Goal: Task Accomplishment & Management: Manage account settings

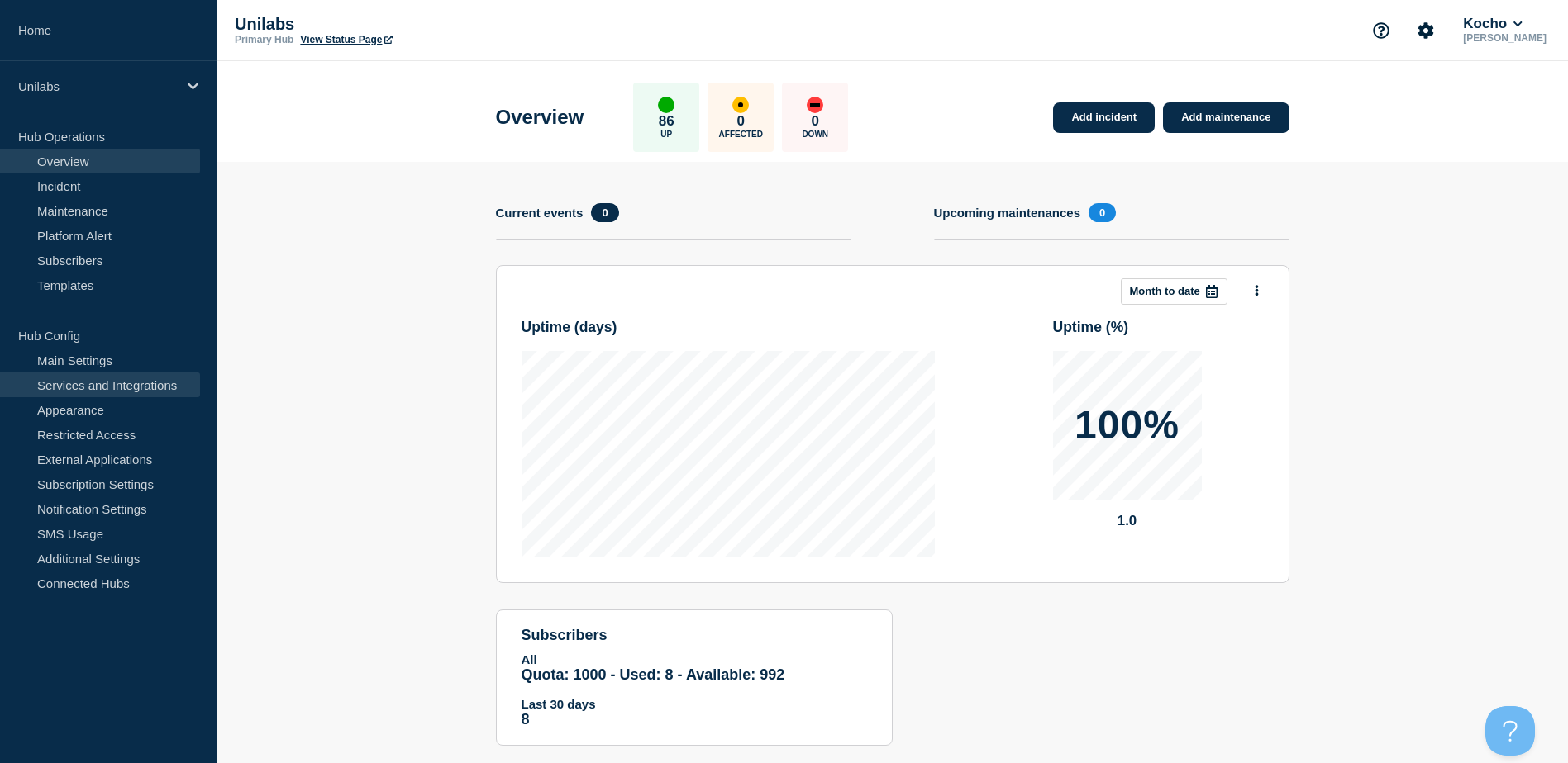
click at [104, 386] on link "Services and Integrations" at bounding box center [100, 385] width 200 height 25
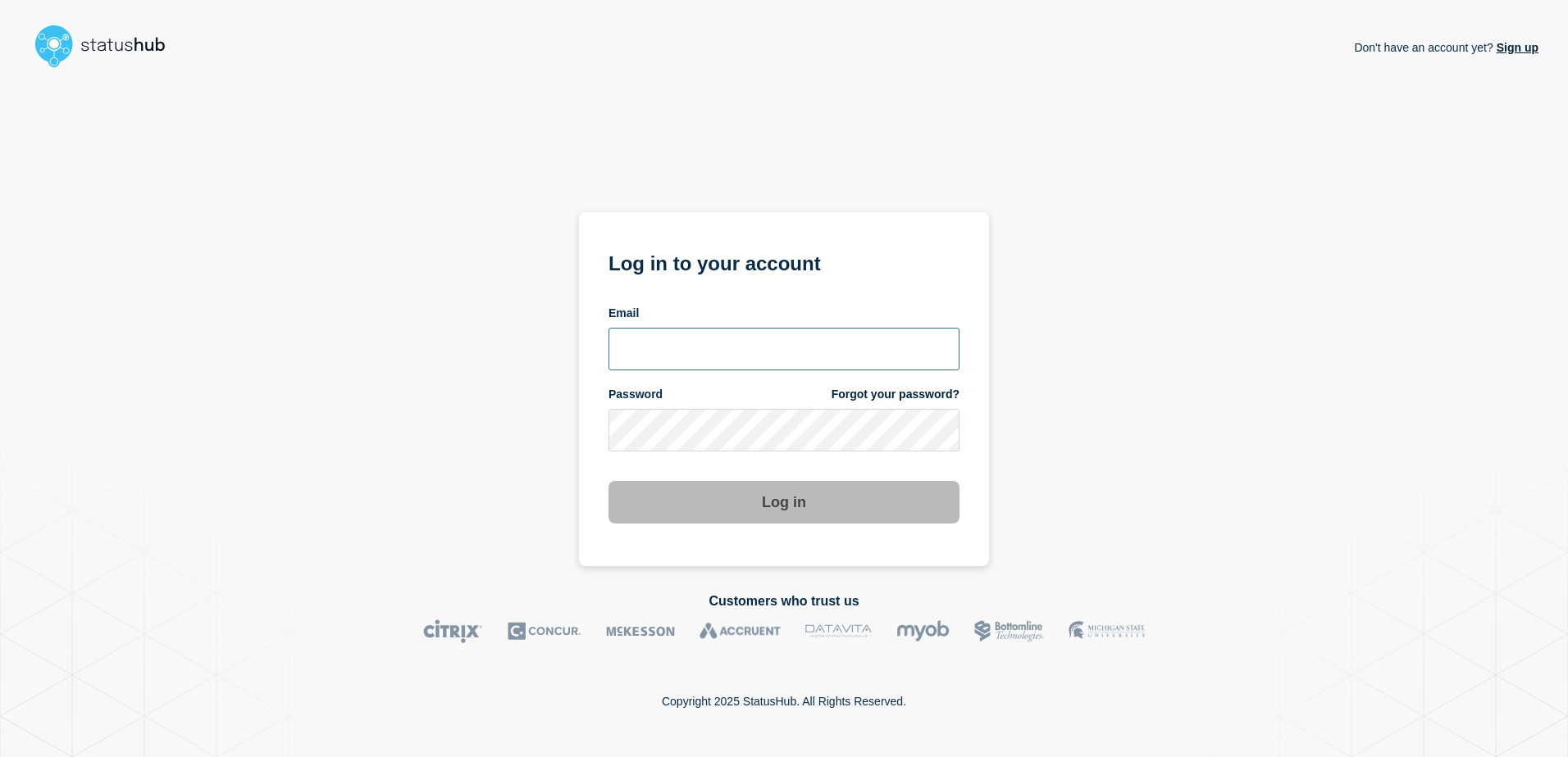
type input "[PERSON_NAME][EMAIL_ADDRESS][DOMAIN_NAME]"
click at [735, 493] on button "Log in" at bounding box center [783, 502] width 351 height 43
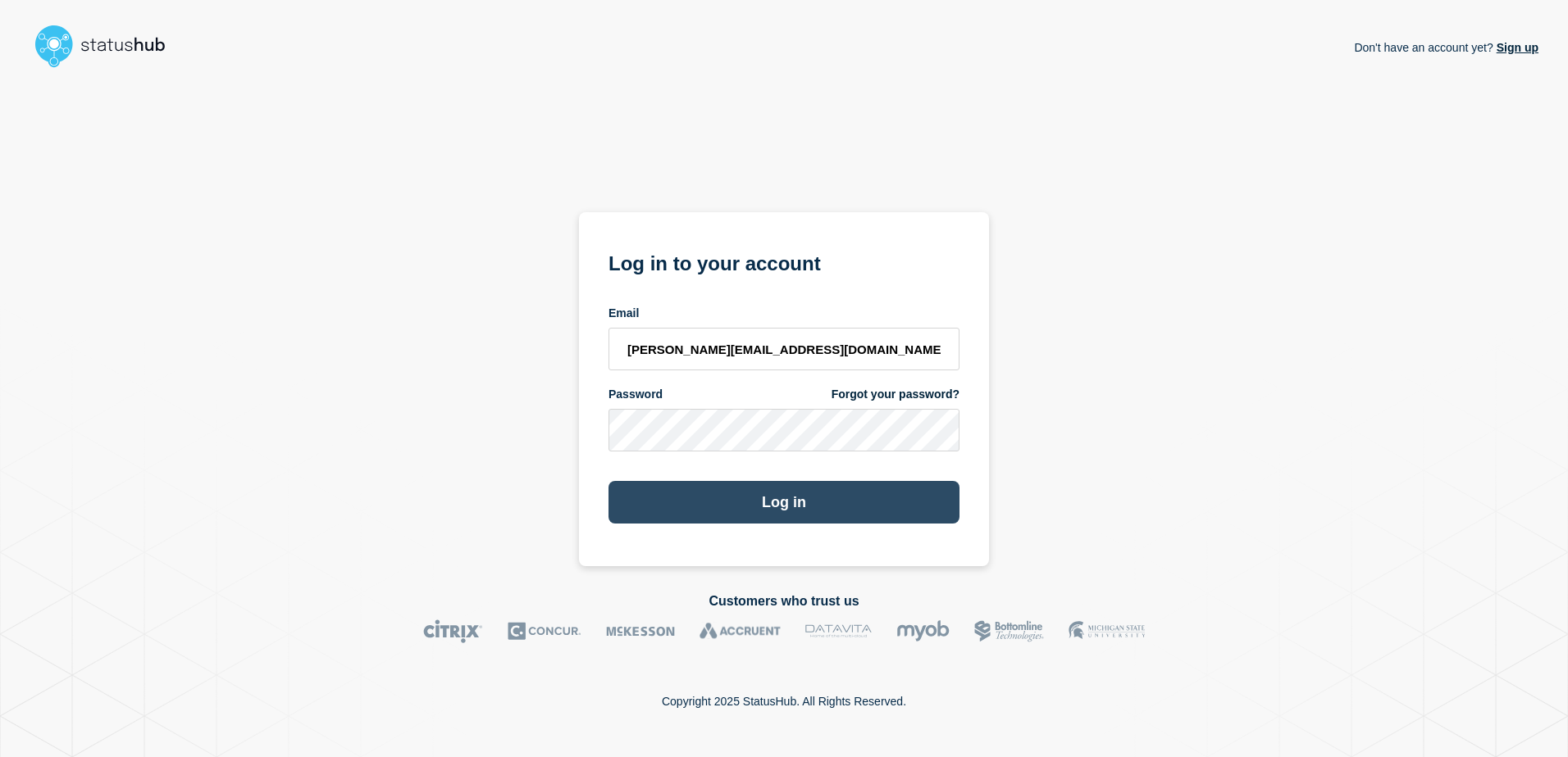
click at [760, 499] on button "Log in" at bounding box center [783, 502] width 351 height 43
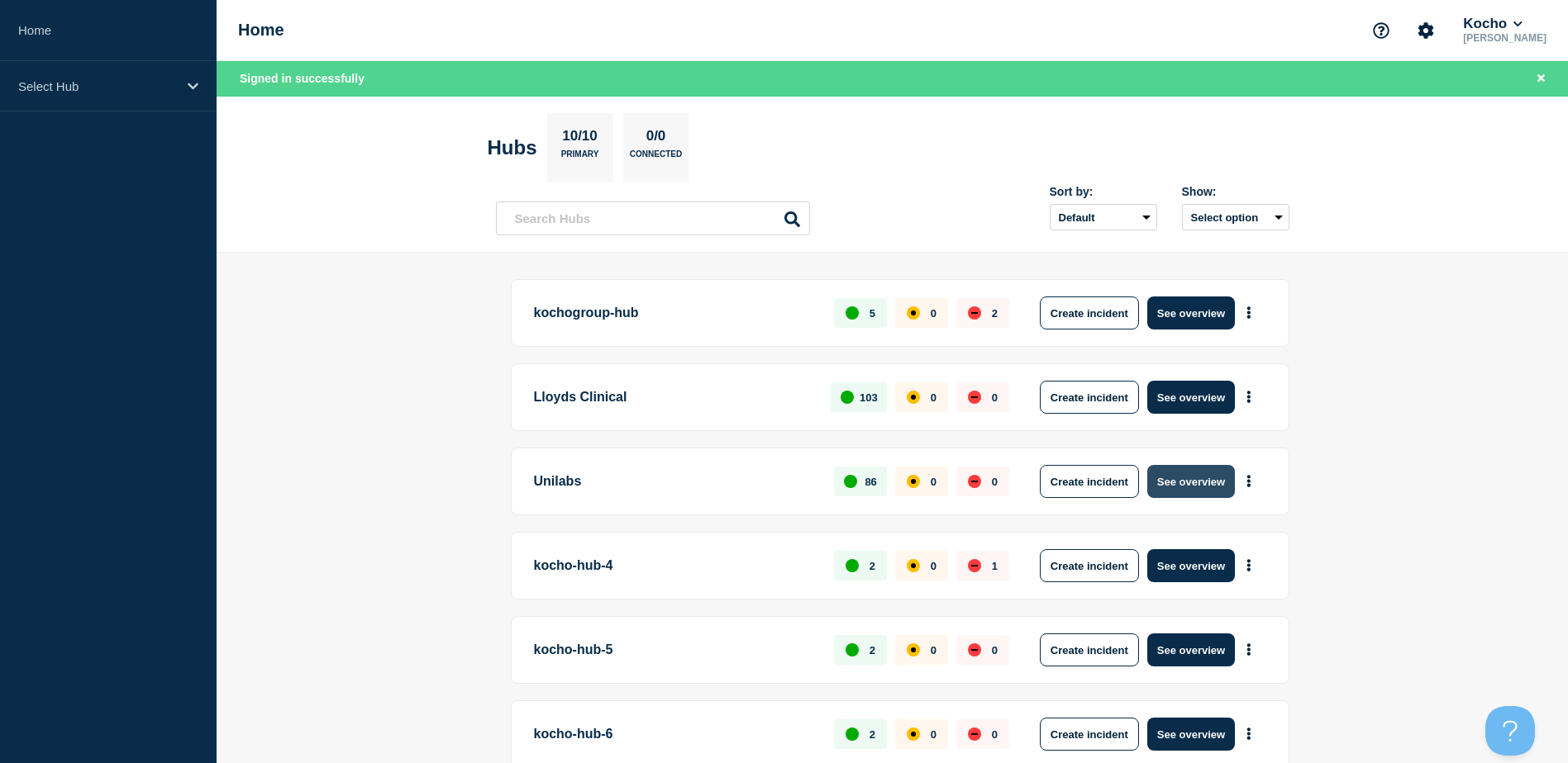
click at [1174, 488] on button "See overview" at bounding box center [1190, 481] width 87 height 33
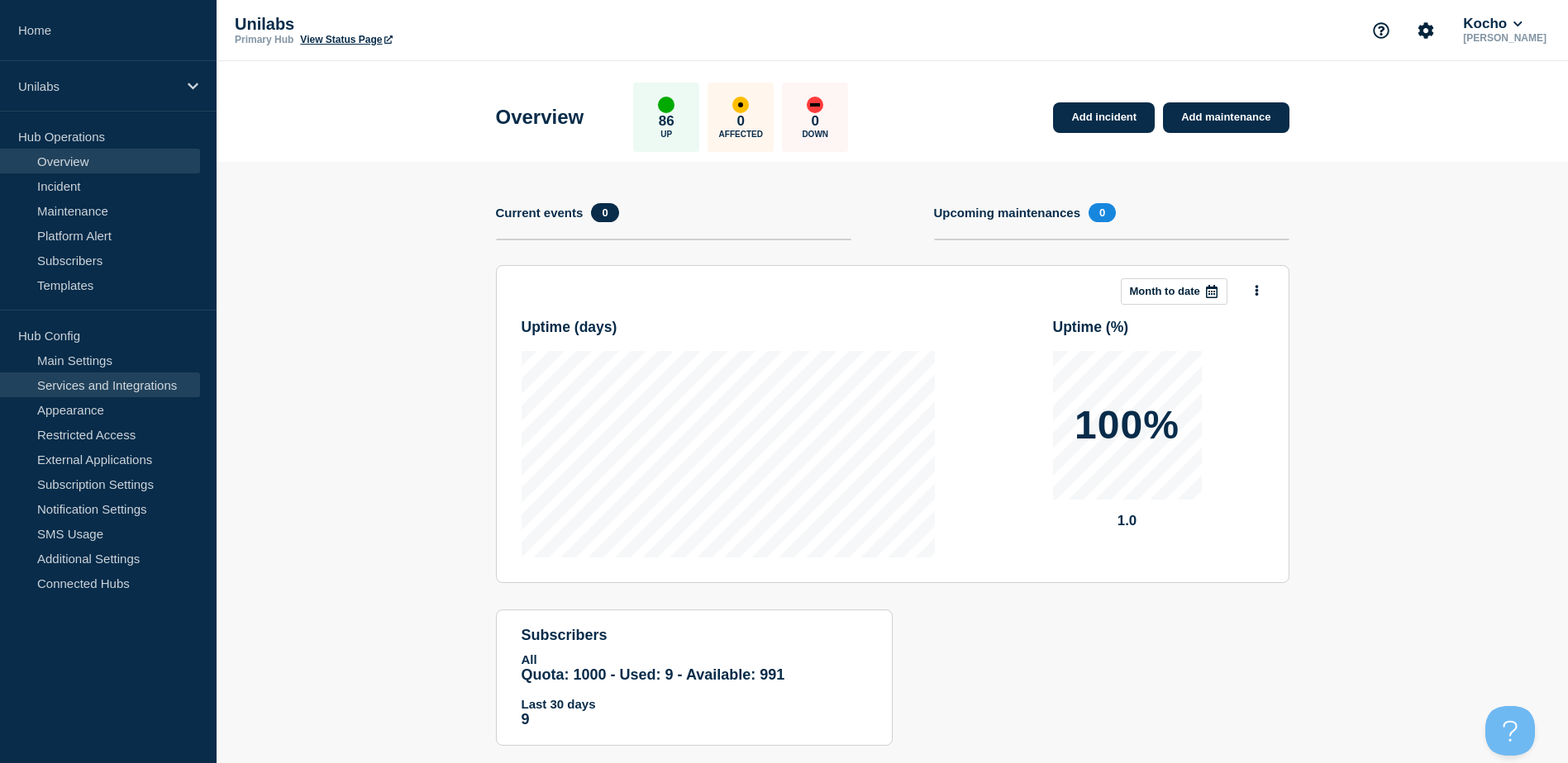
click at [90, 389] on link "Services and Integrations" at bounding box center [100, 385] width 200 height 25
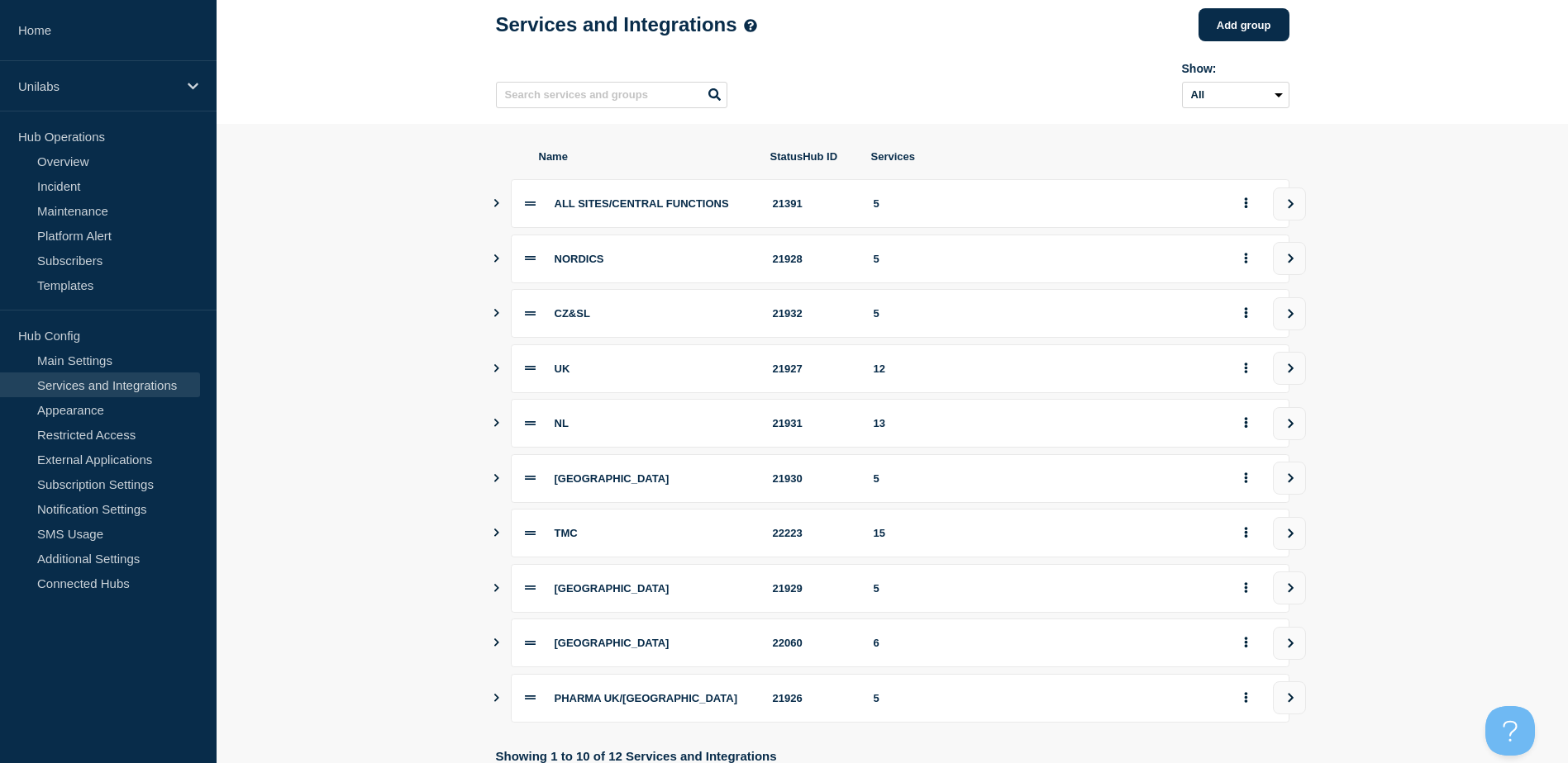
scroll to position [184, 0]
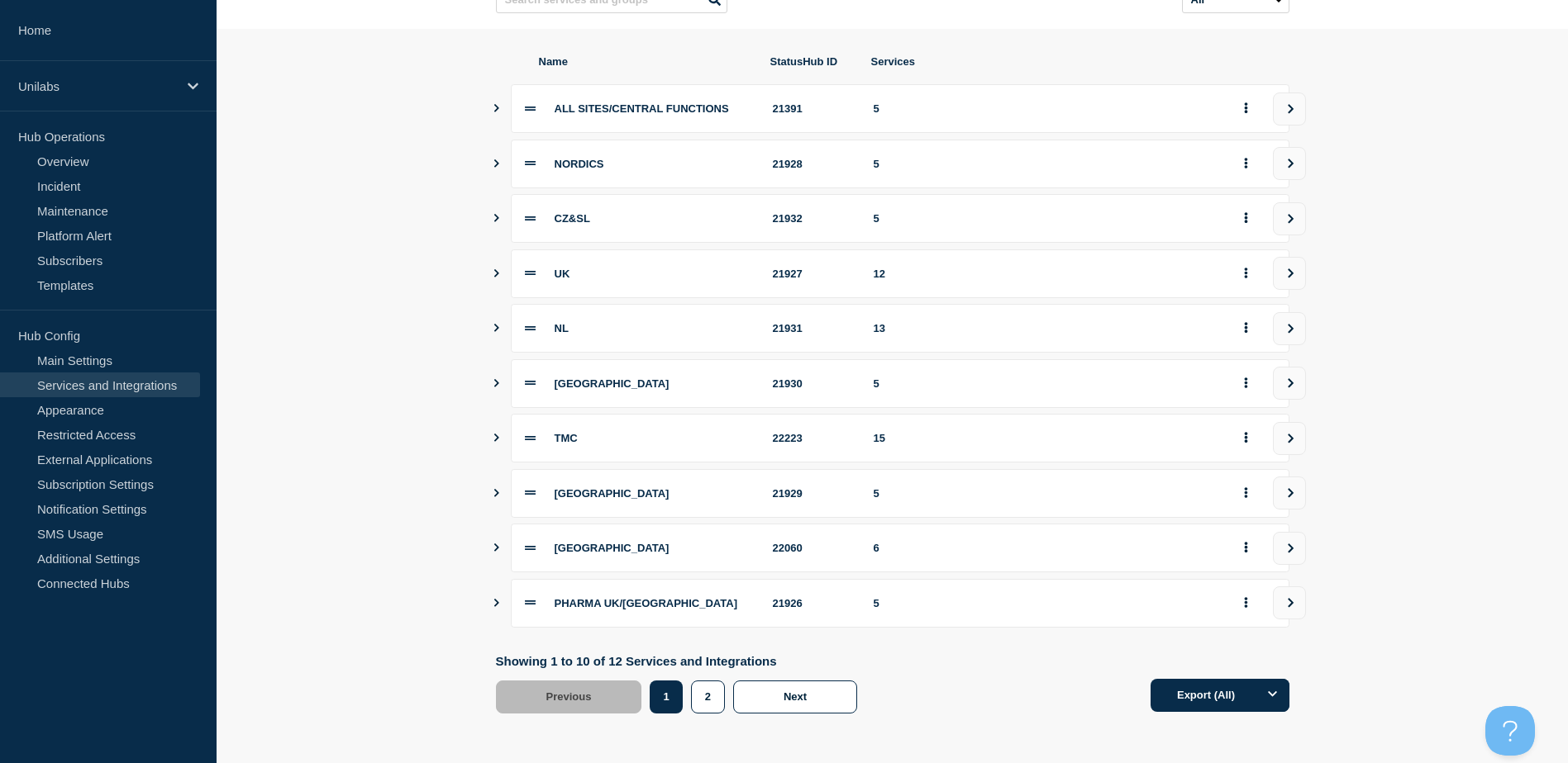
click at [495, 547] on icon "Show services" at bounding box center [496, 547] width 11 height 9
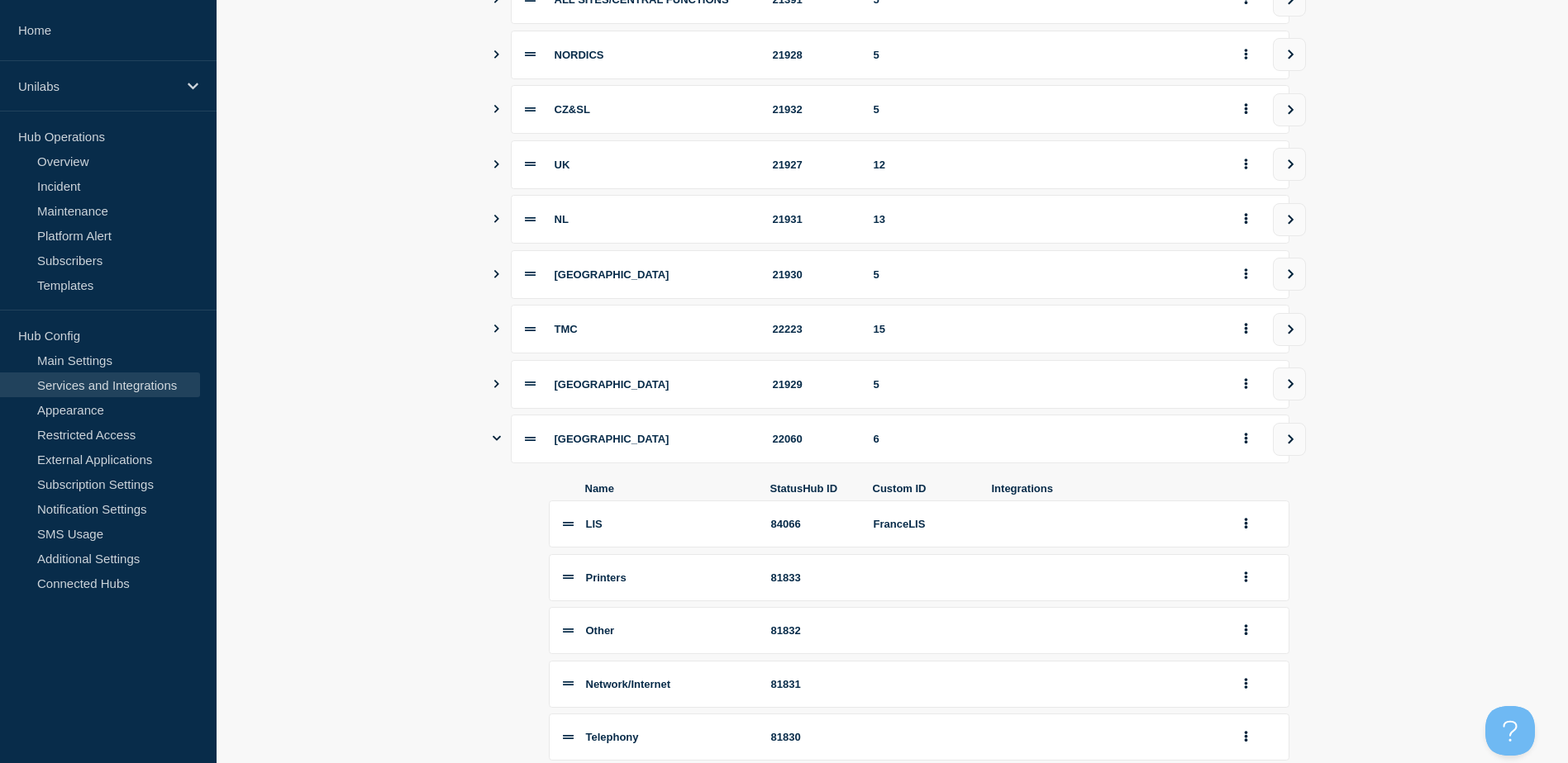
scroll to position [432, 0]
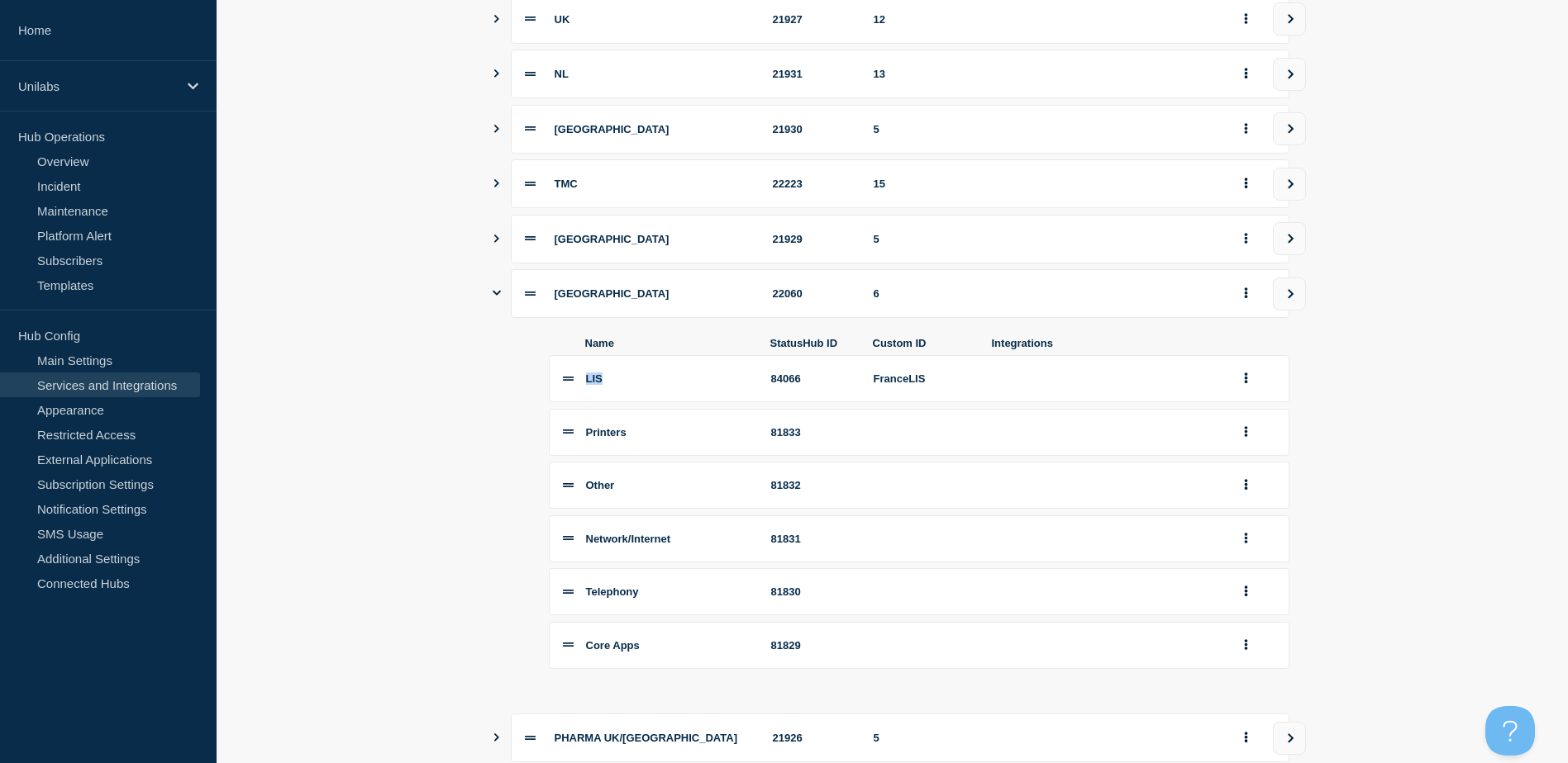
drag, startPoint x: 587, startPoint y: 385, endPoint x: 606, endPoint y: 383, distance: 19.1
click at [606, 383] on div "LIS" at bounding box center [668, 379] width 165 height 12
drag, startPoint x: 606, startPoint y: 383, endPoint x: 646, endPoint y: 390, distance: 40.6
click at [646, 385] on div "LIS" at bounding box center [668, 379] width 165 height 12
click at [679, 439] on div "Printers" at bounding box center [668, 432] width 165 height 12
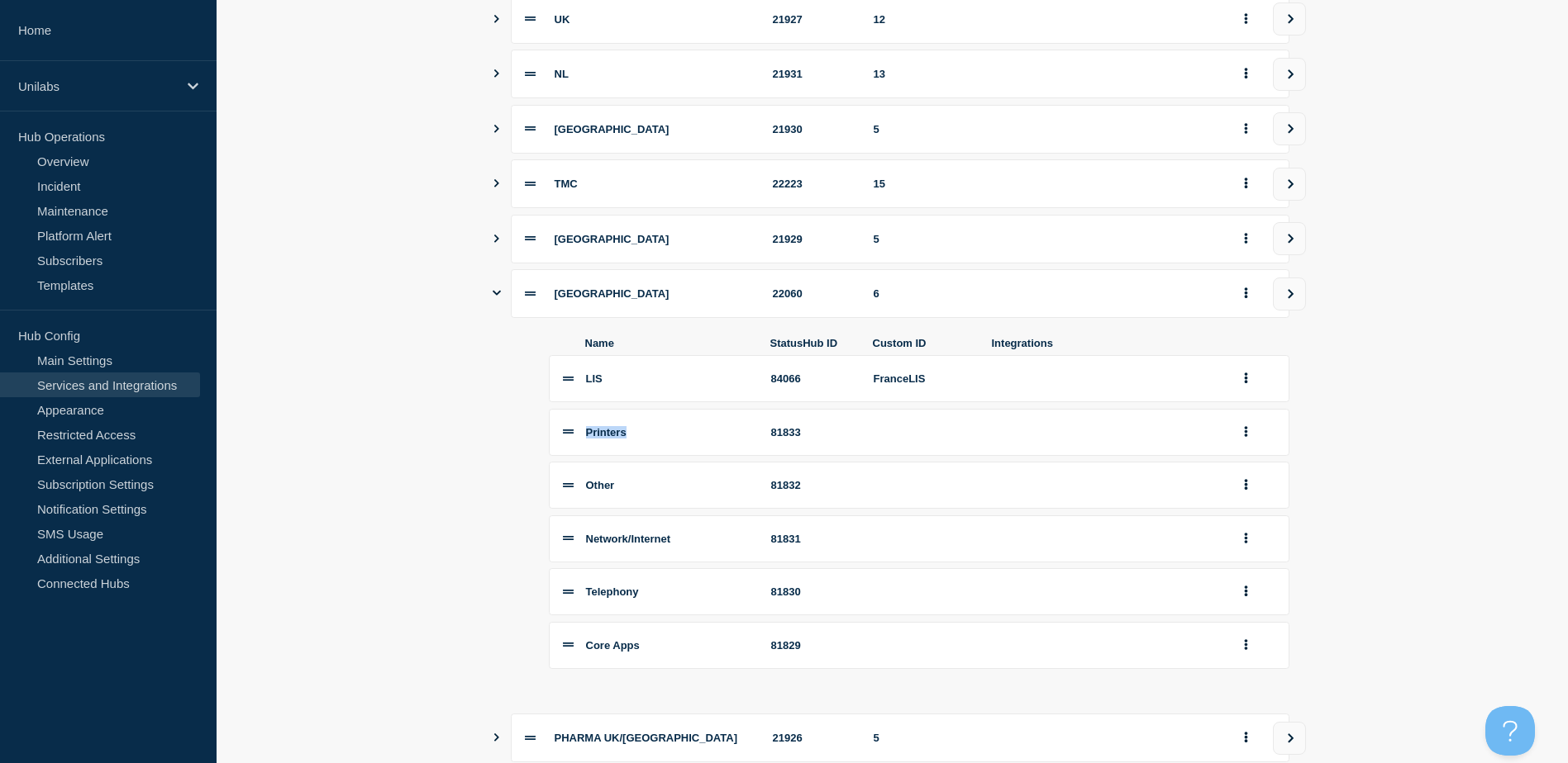
drag, startPoint x: 584, startPoint y: 441, endPoint x: 639, endPoint y: 444, distance: 55.1
click at [639, 444] on li "Printers 81833" at bounding box center [919, 432] width 740 height 47
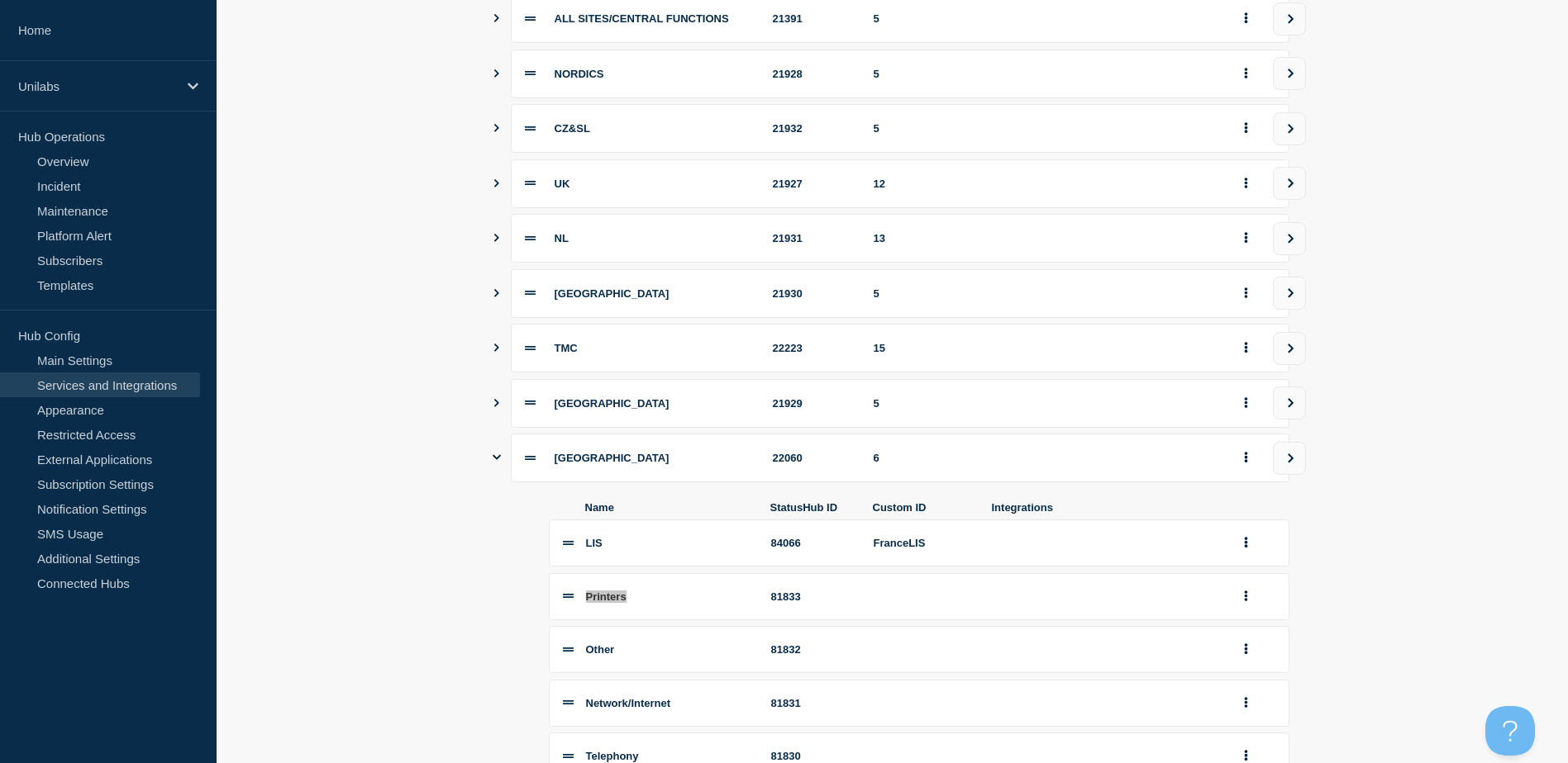
scroll to position [266, 0]
click at [495, 188] on icon "Show services" at bounding box center [496, 184] width 11 height 9
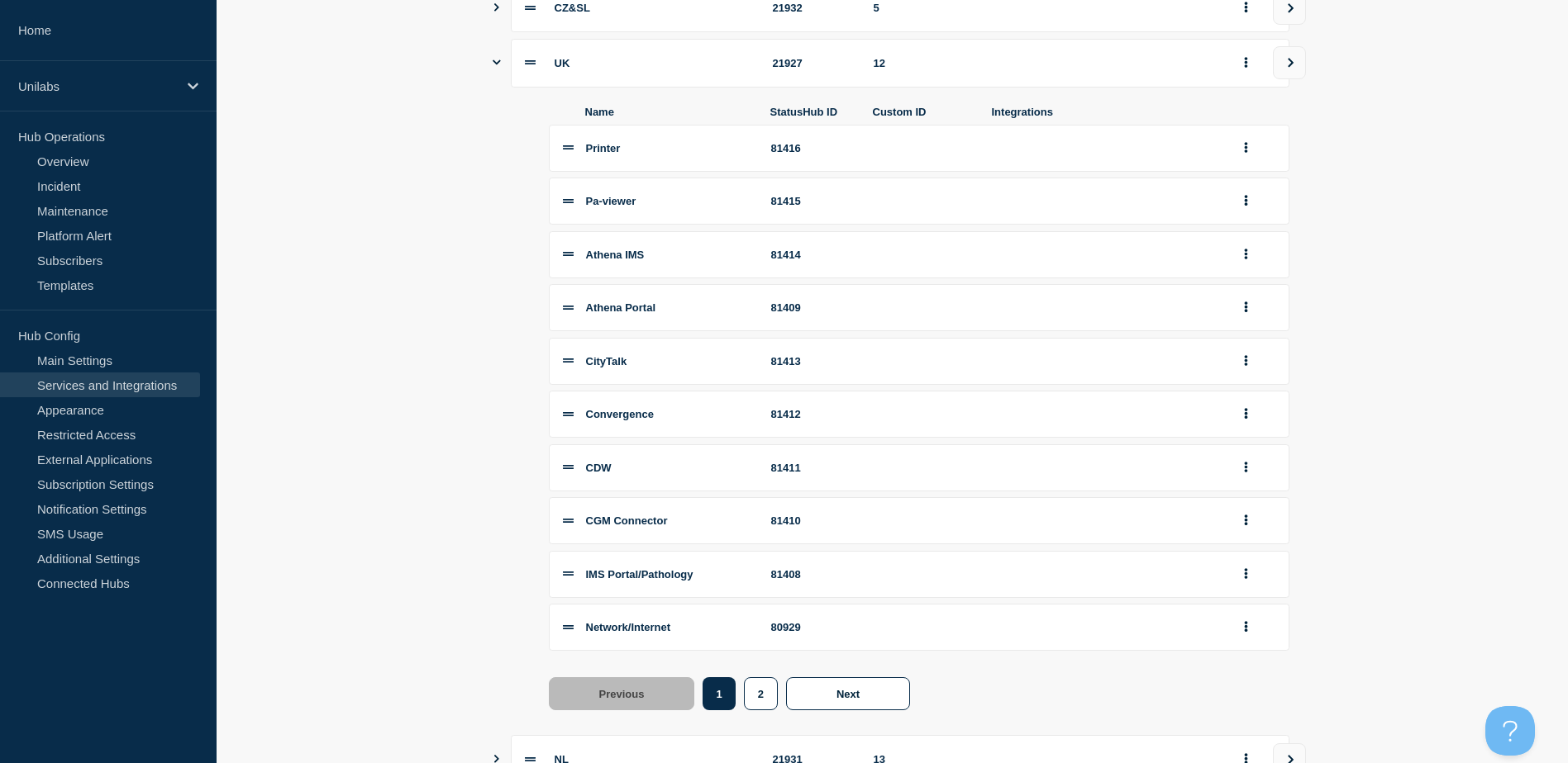
scroll to position [350, 0]
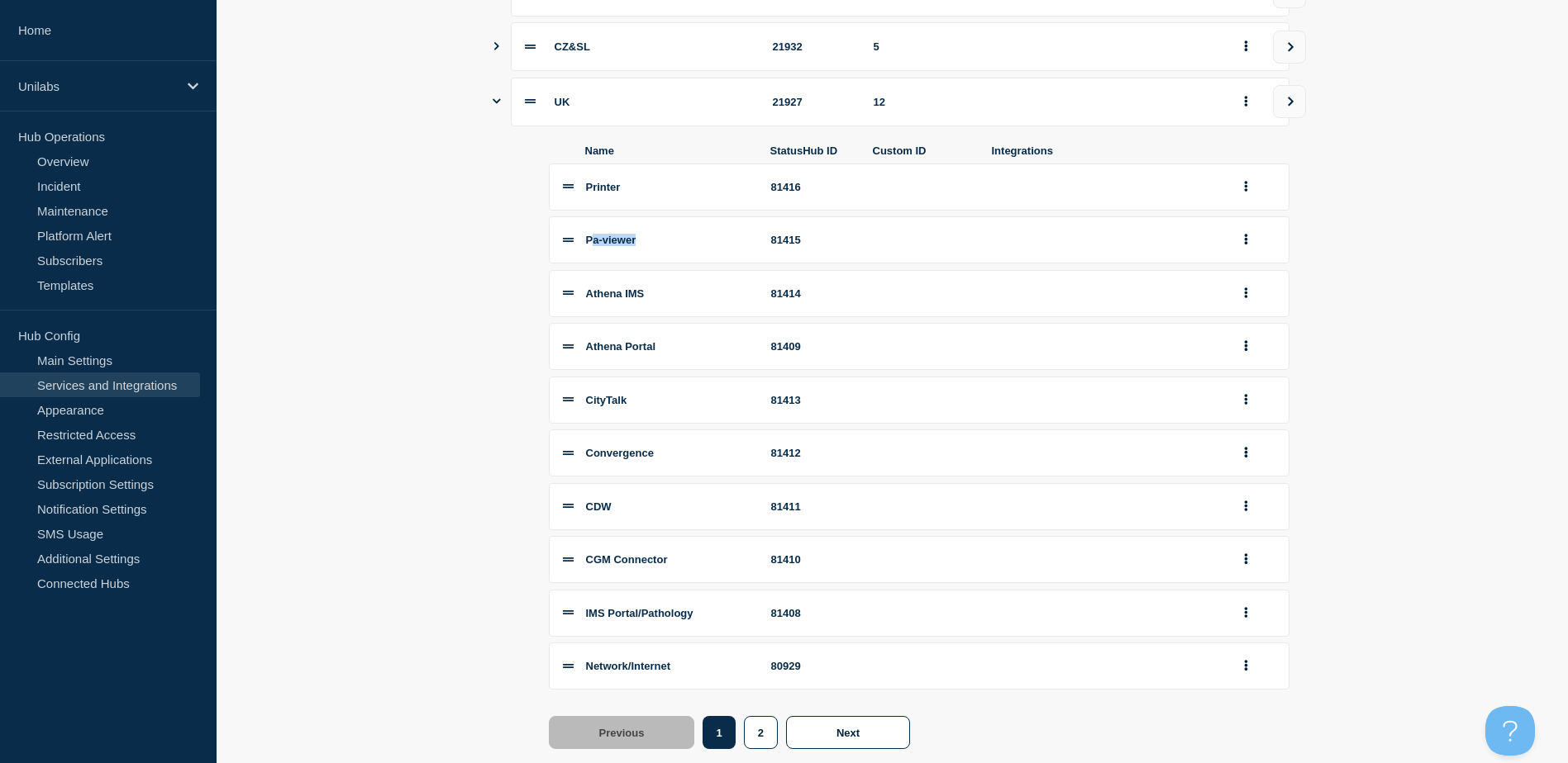
drag, startPoint x: 594, startPoint y: 249, endPoint x: 650, endPoint y: 253, distance: 56.1
click at [650, 246] on div "Pa-viewer" at bounding box center [668, 240] width 165 height 12
click at [757, 737] on button "2" at bounding box center [761, 732] width 34 height 33
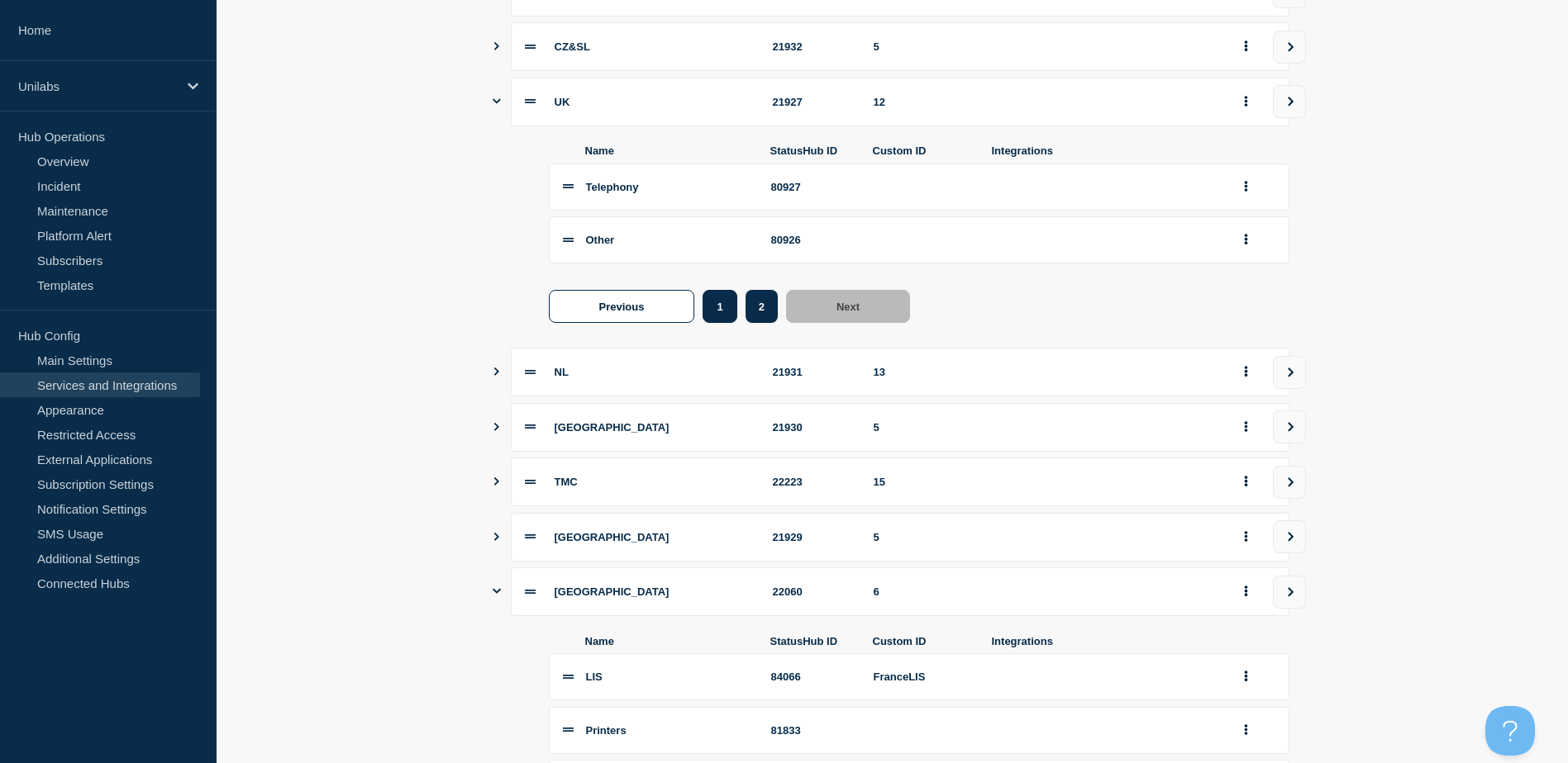
click at [714, 322] on button "1" at bounding box center [719, 306] width 34 height 33
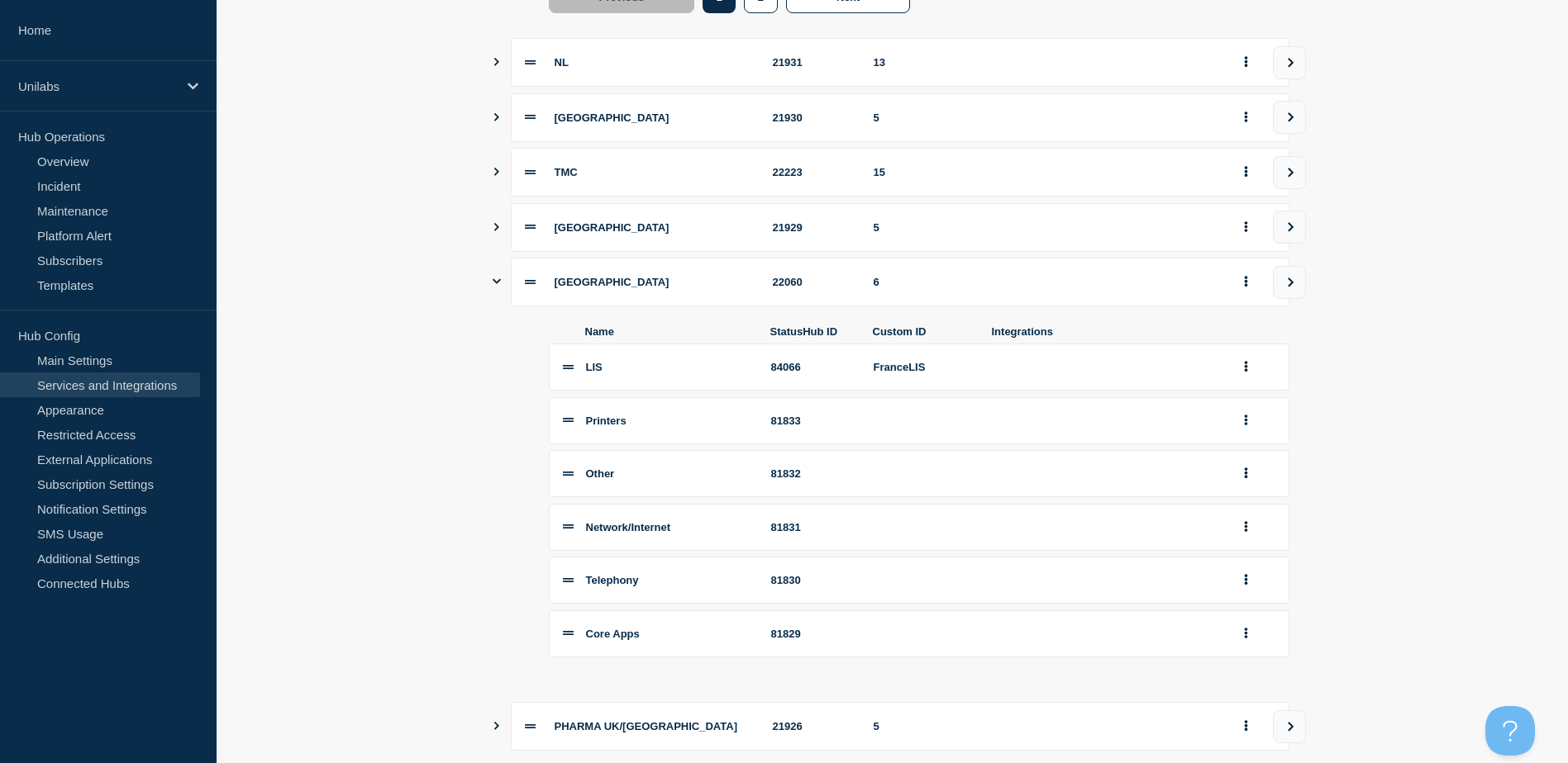
scroll to position [1175, 0]
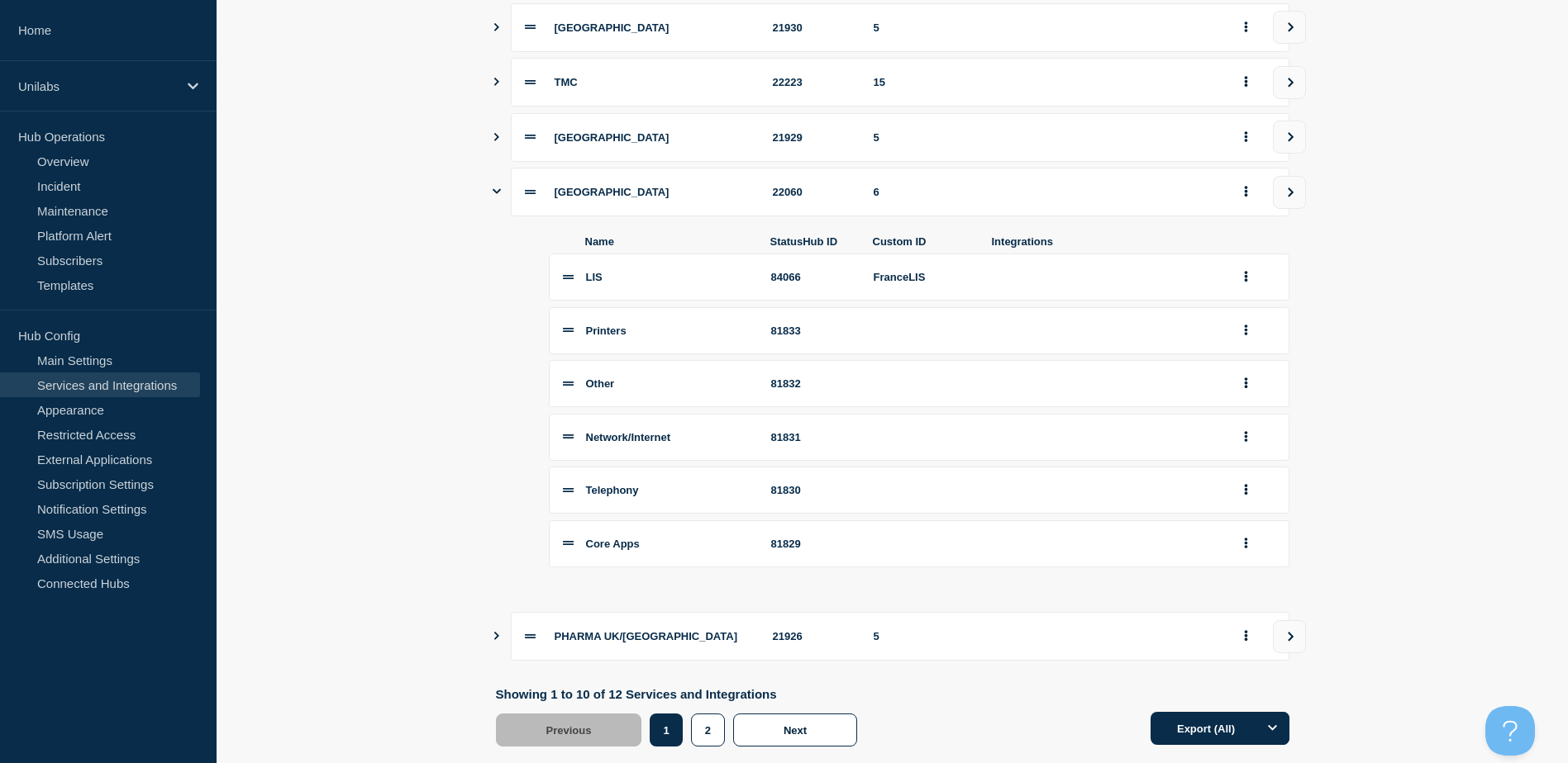
click at [1247, 335] on icon "group actions" at bounding box center [1246, 330] width 4 height 11
click at [1252, 399] on button "Delete" at bounding box center [1255, 386] width 82 height 26
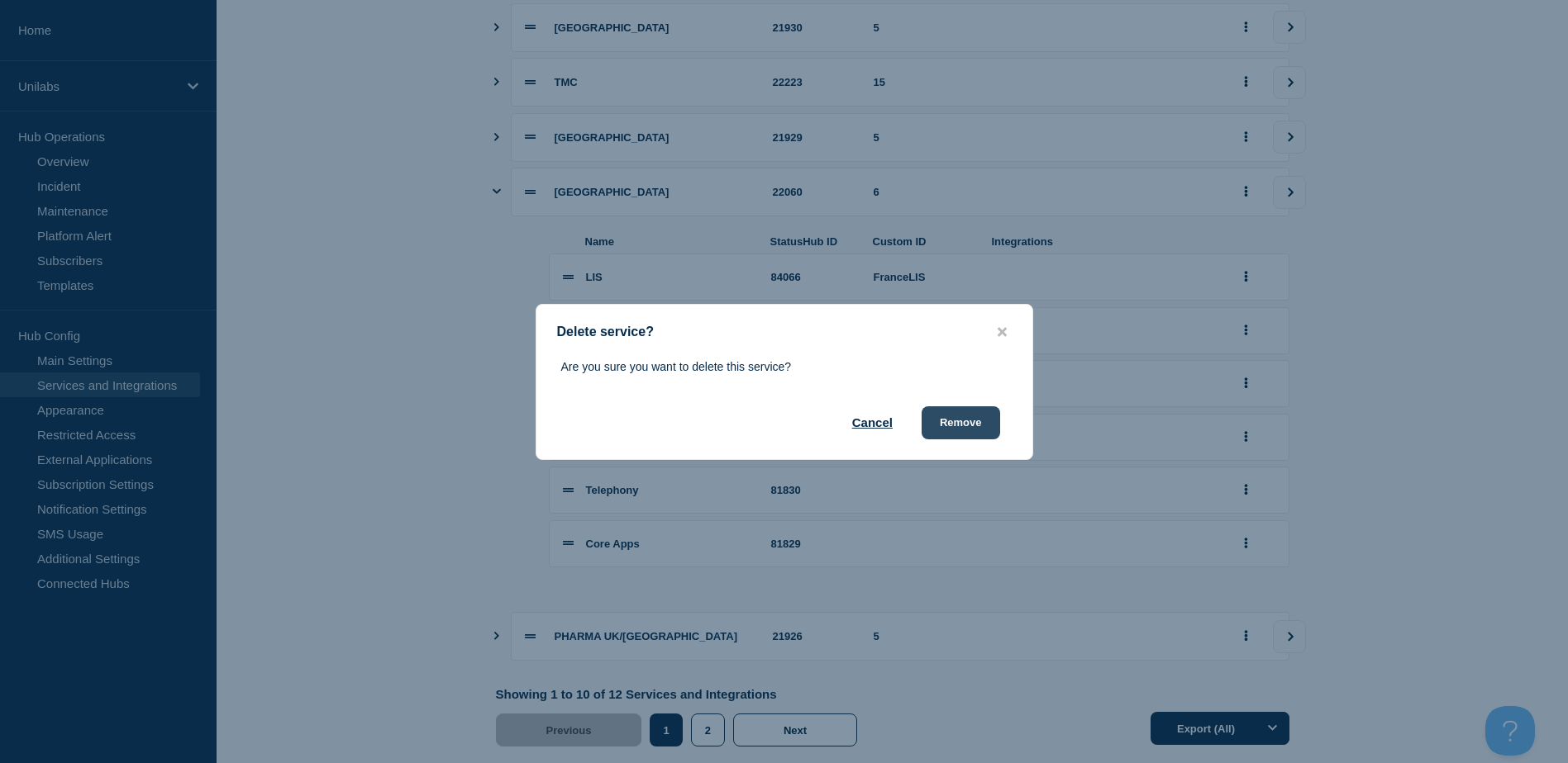
click at [984, 415] on button "Remove" at bounding box center [961, 423] width 79 height 33
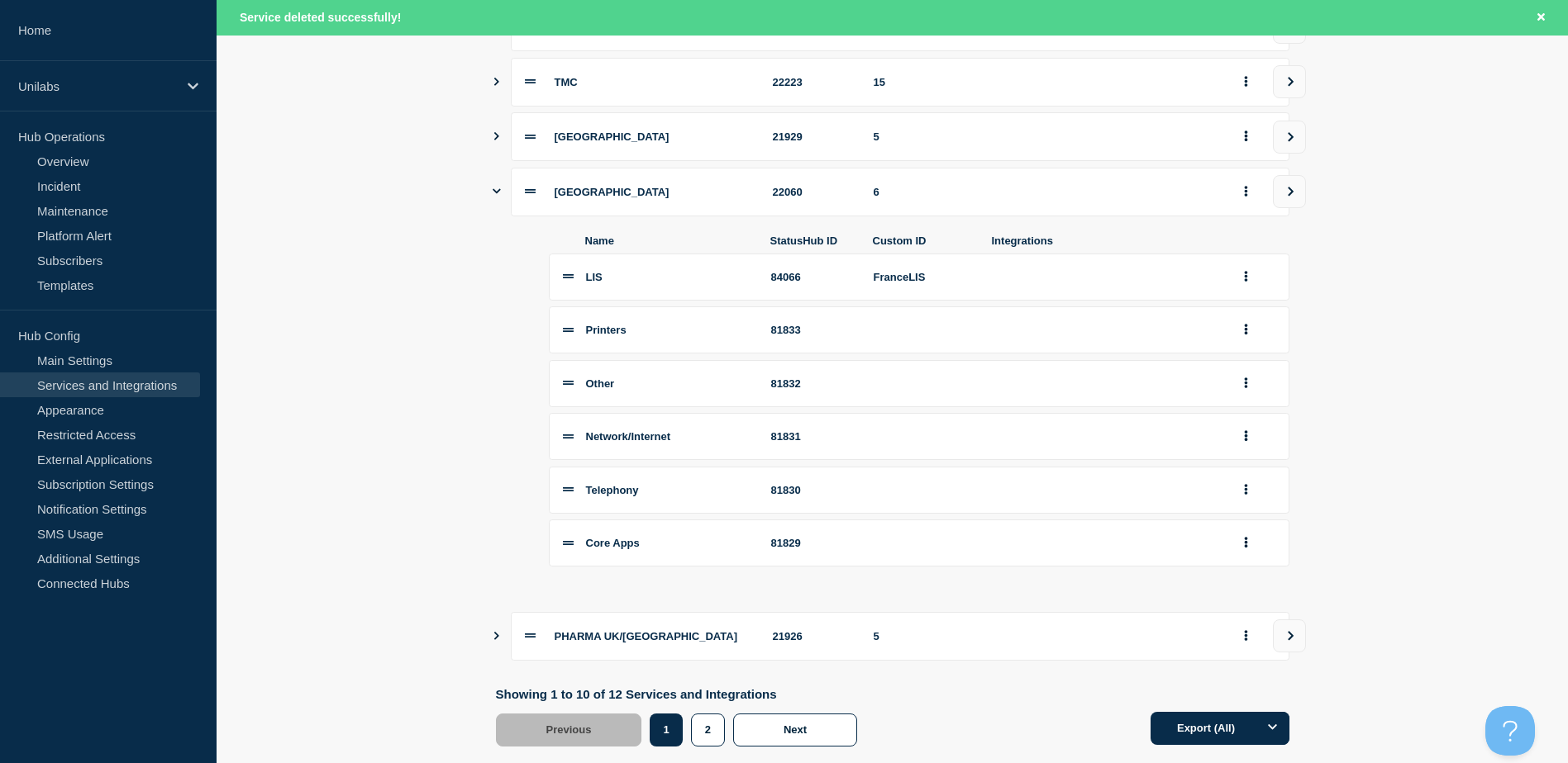
scroll to position [1202, 0]
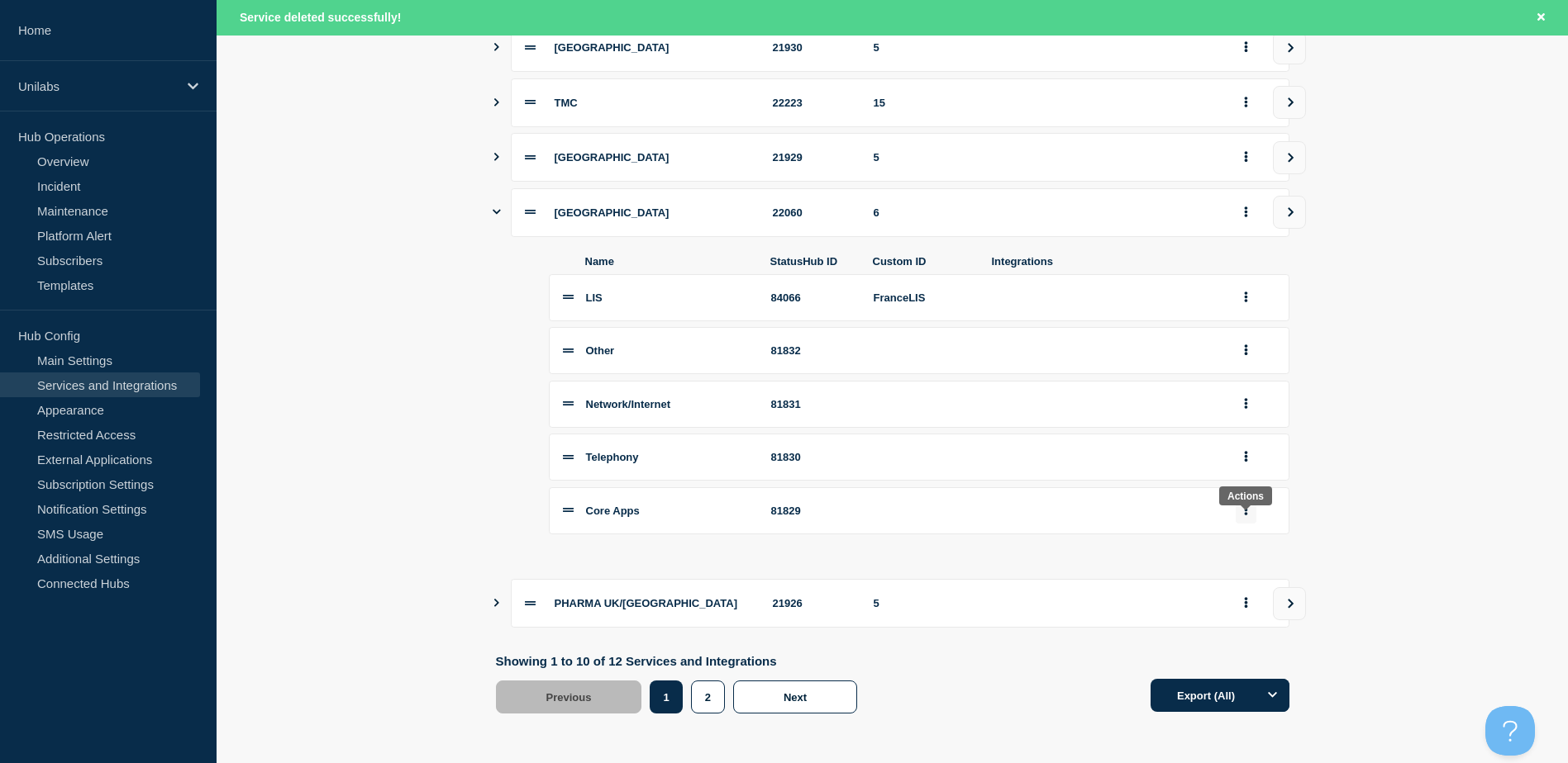
click at [1245, 514] on icon "group actions" at bounding box center [1245, 510] width 3 height 11
click at [1246, 514] on icon "group actions" at bounding box center [1245, 510] width 3 height 11
click at [1253, 567] on button "Delete" at bounding box center [1255, 566] width 82 height 26
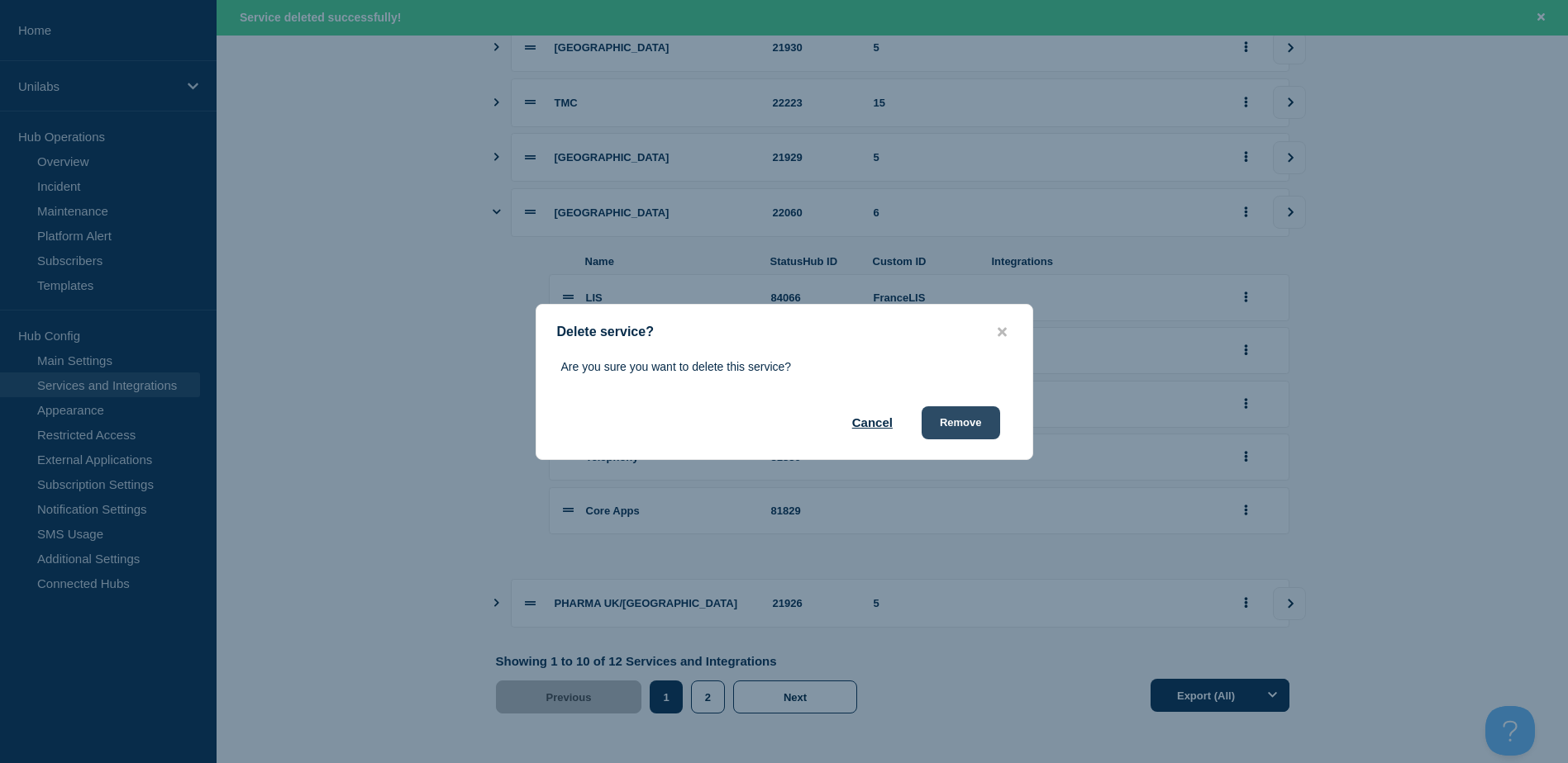
click at [980, 422] on button "Remove" at bounding box center [961, 423] width 79 height 33
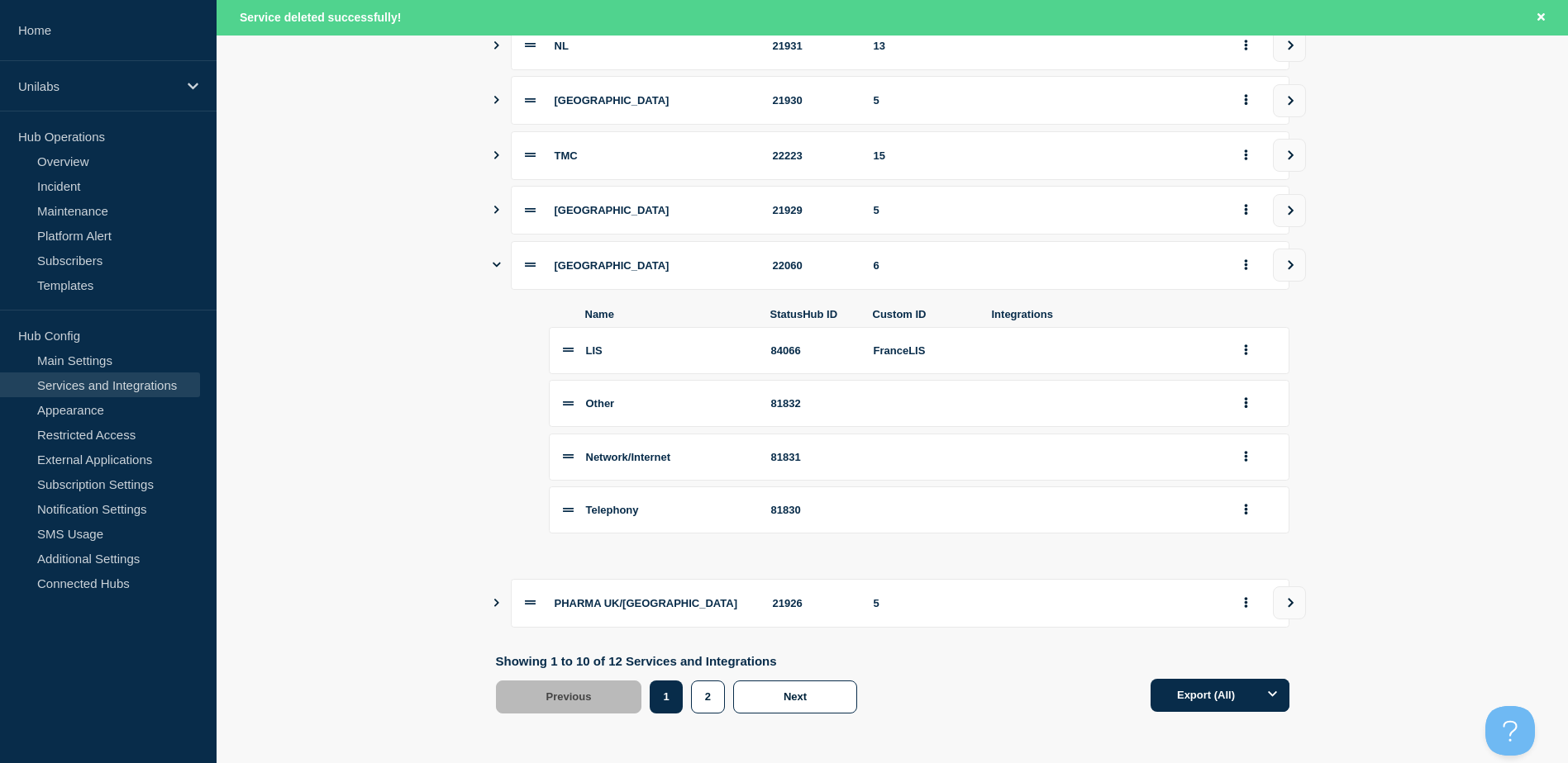
scroll to position [1149, 0]
click at [500, 601] on icon "Show services" at bounding box center [496, 603] width 11 height 9
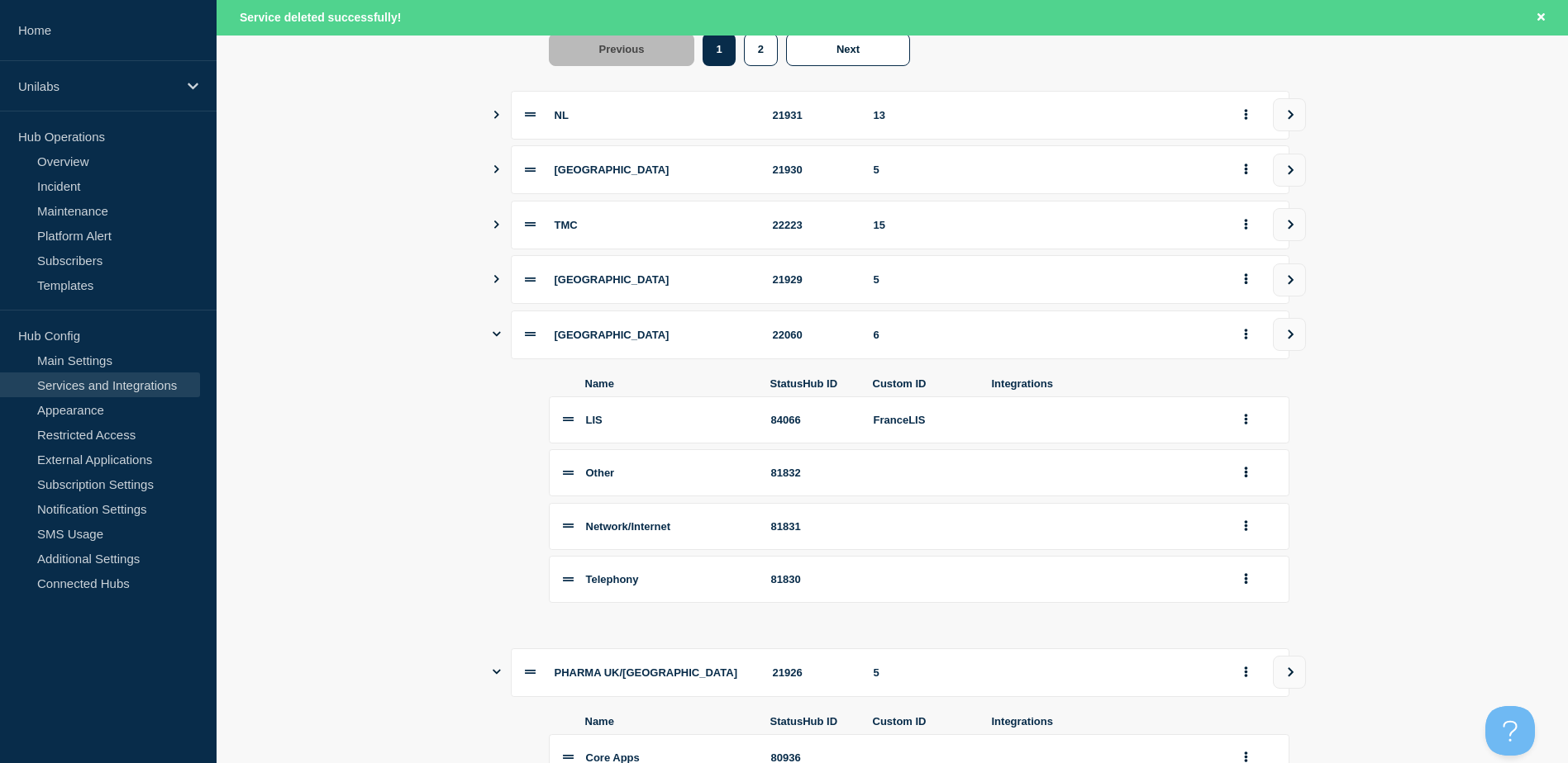
scroll to position [1067, 0]
